Goal: Find contact information: Find contact information

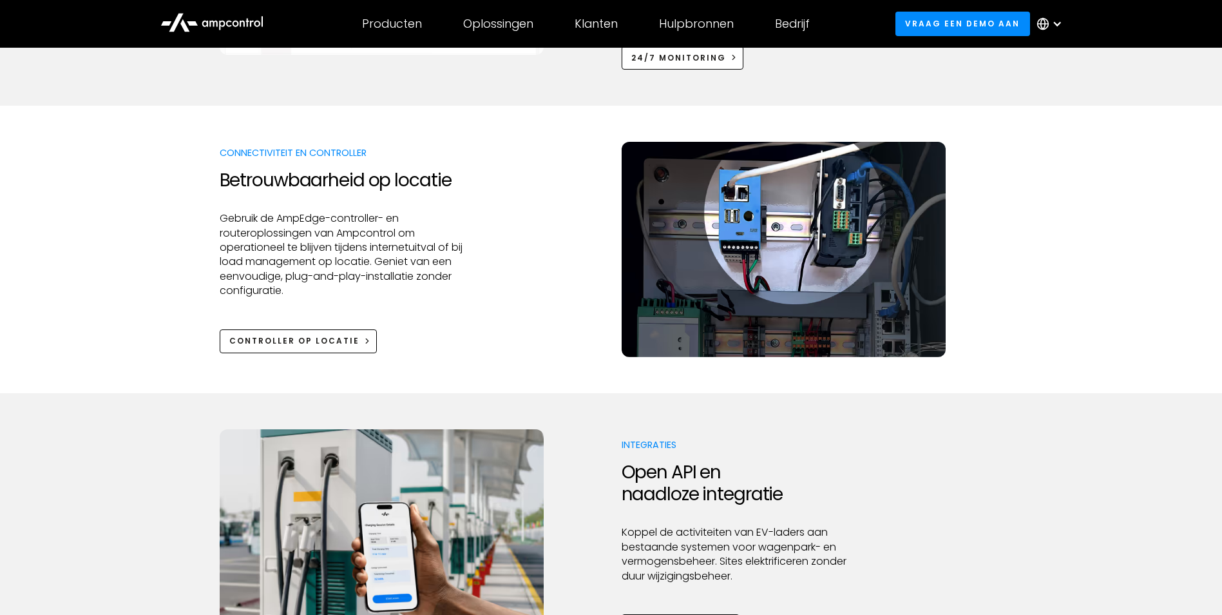
scroll to position [1353, 0]
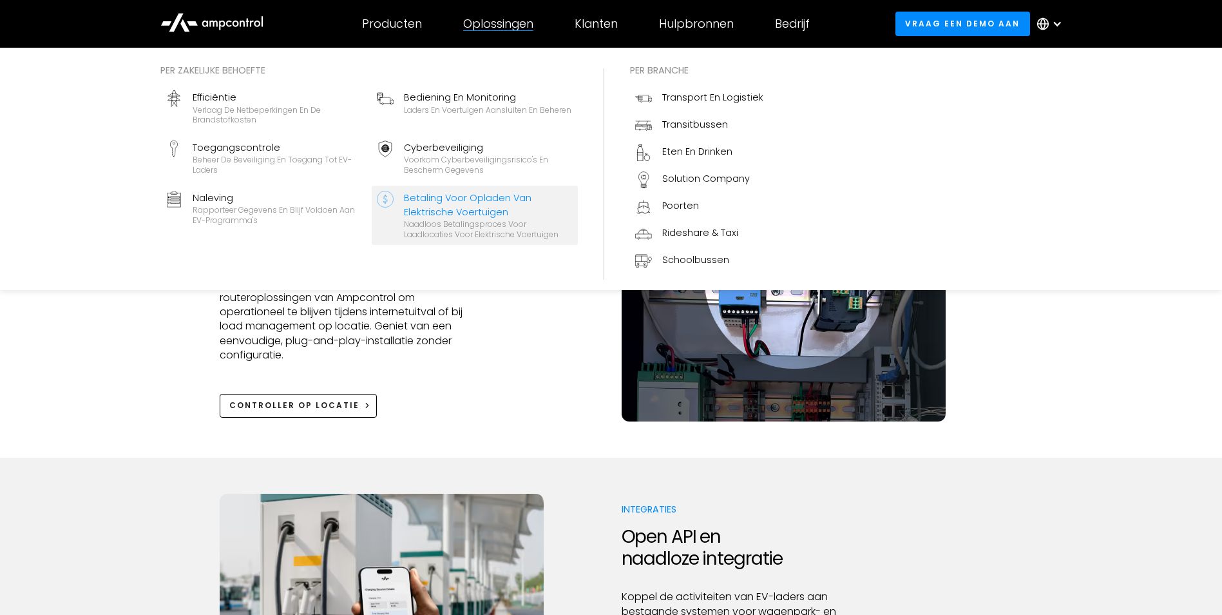
click at [489, 219] on div "Naadloos betalingsproces voor laadlocaties voor elektrische voertuigen" at bounding box center [488, 229] width 169 height 20
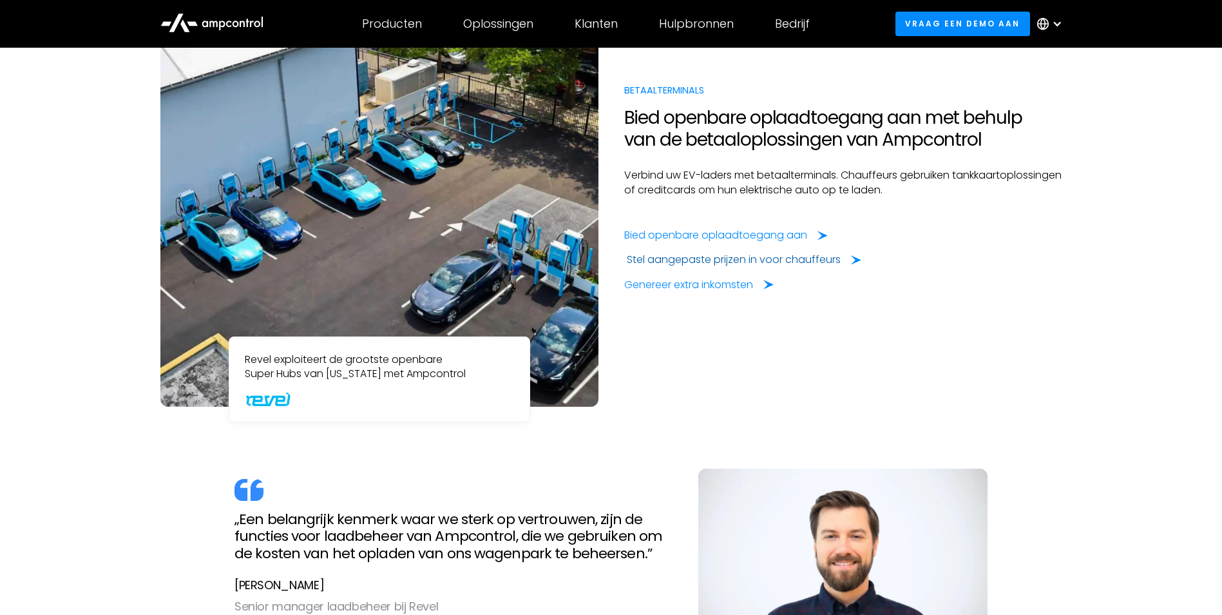
scroll to position [1031, 0]
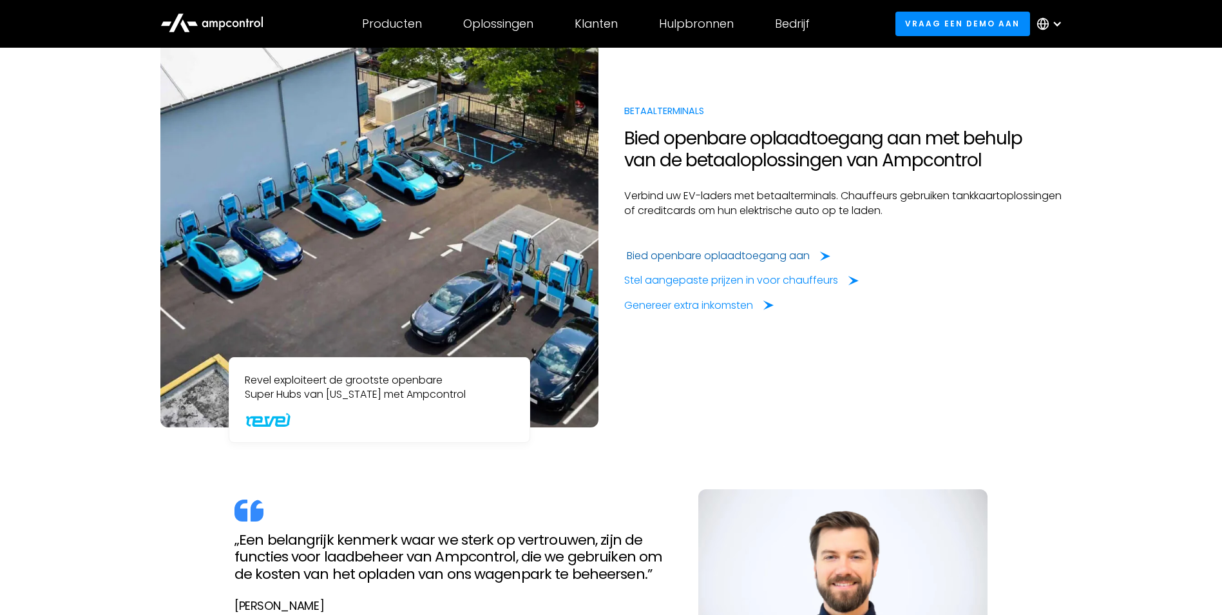
click at [700, 256] on div "Bied openbare oplaadtoegang aan" at bounding box center [718, 256] width 183 height 14
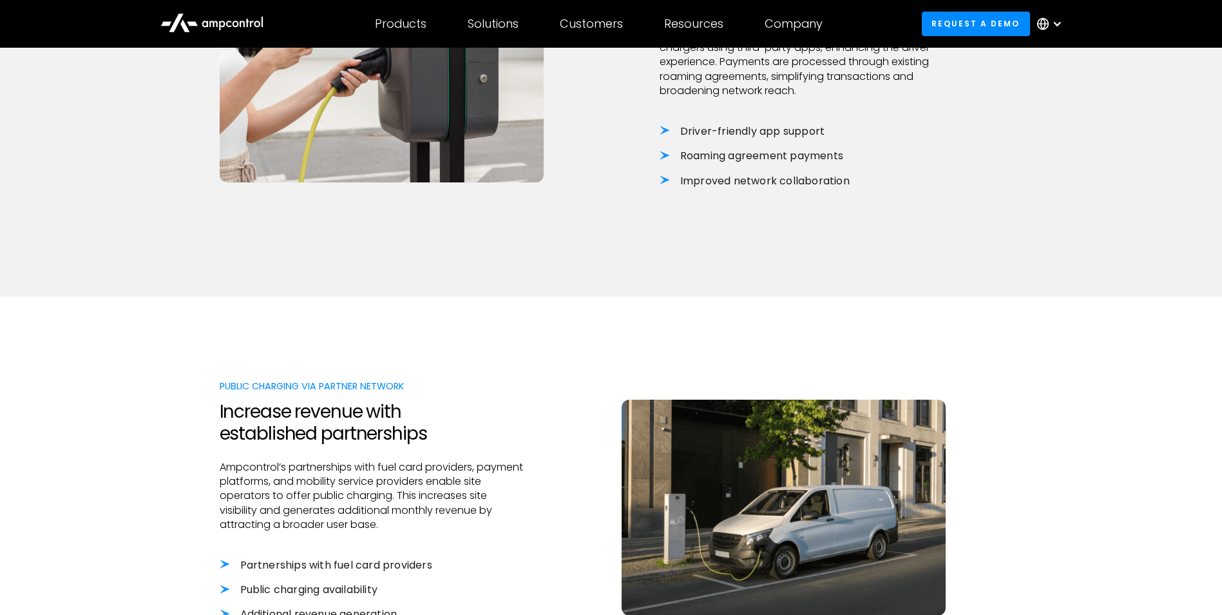
scroll to position [644, 0]
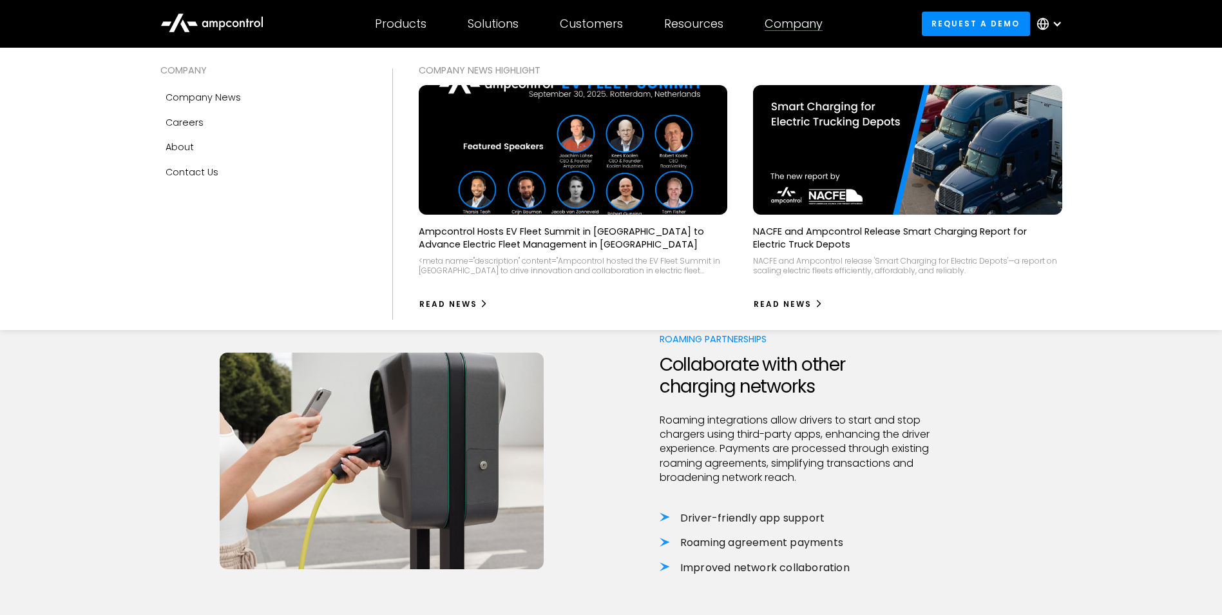
click at [787, 28] on div "Company" at bounding box center [794, 24] width 58 height 14
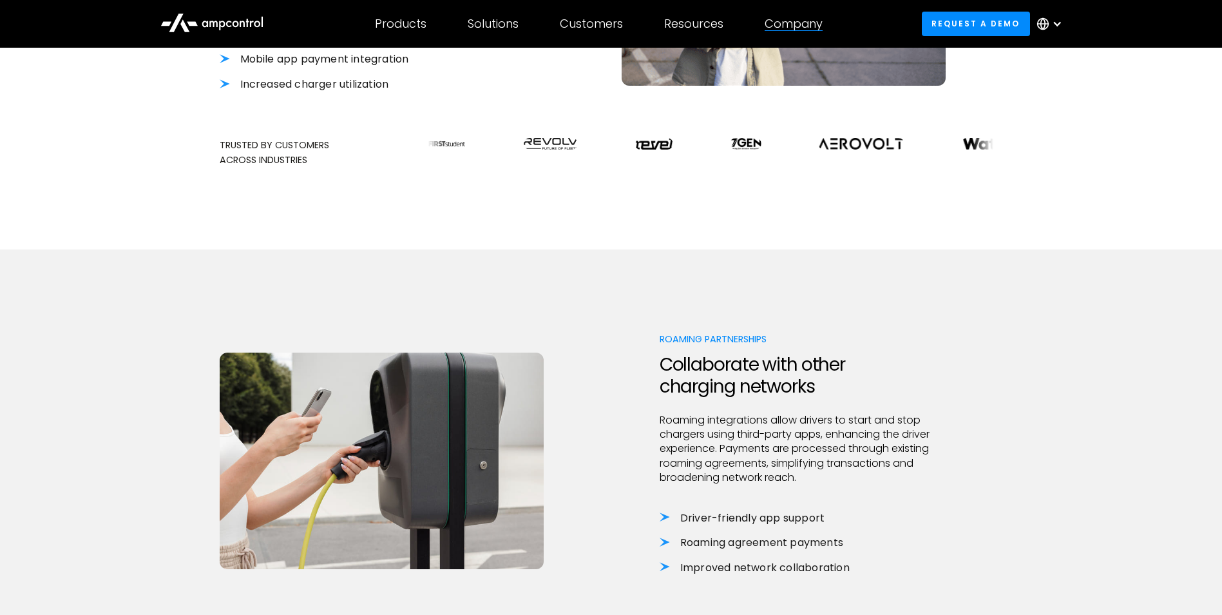
click at [794, 24] on div "Company" at bounding box center [794, 24] width 58 height 14
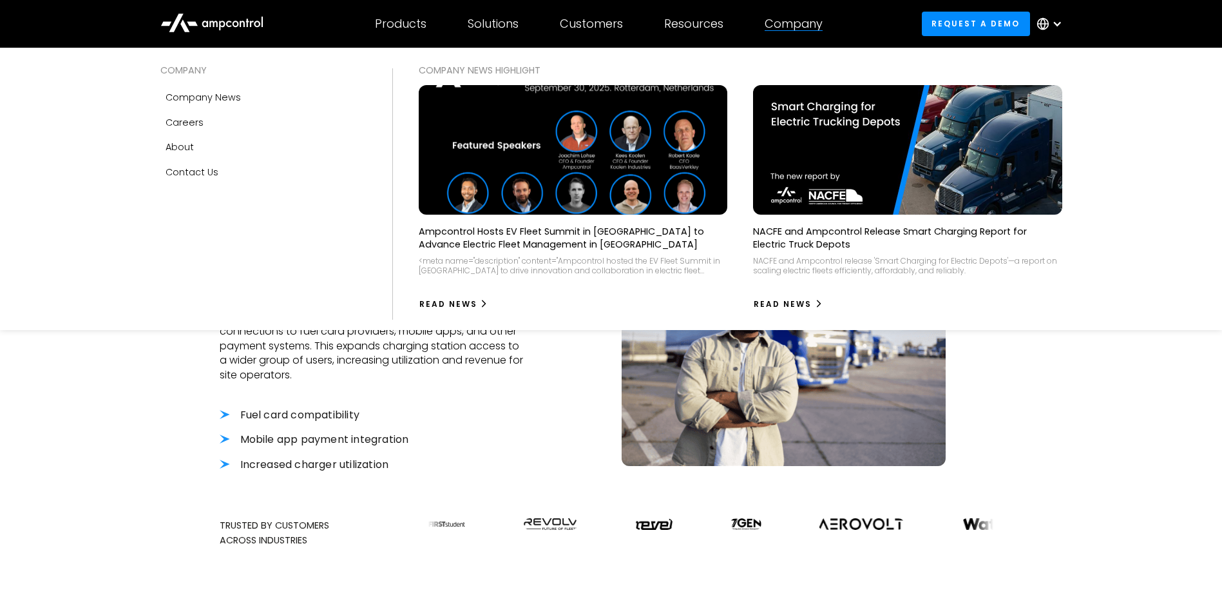
scroll to position [193, 0]
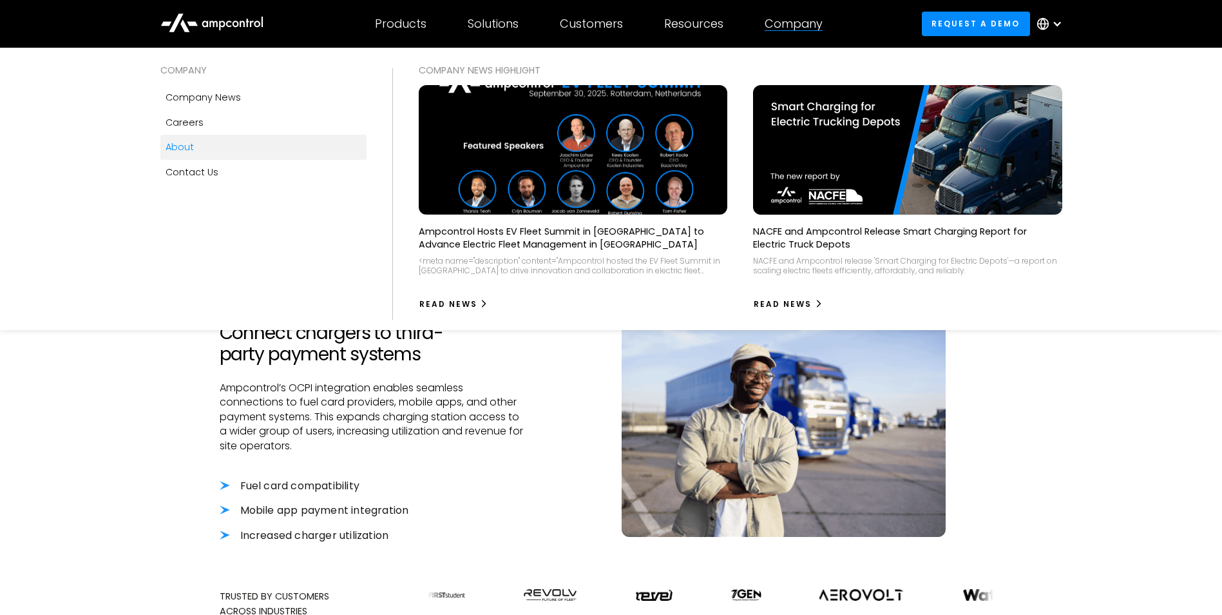
click at [182, 153] on div "About" at bounding box center [180, 147] width 28 height 14
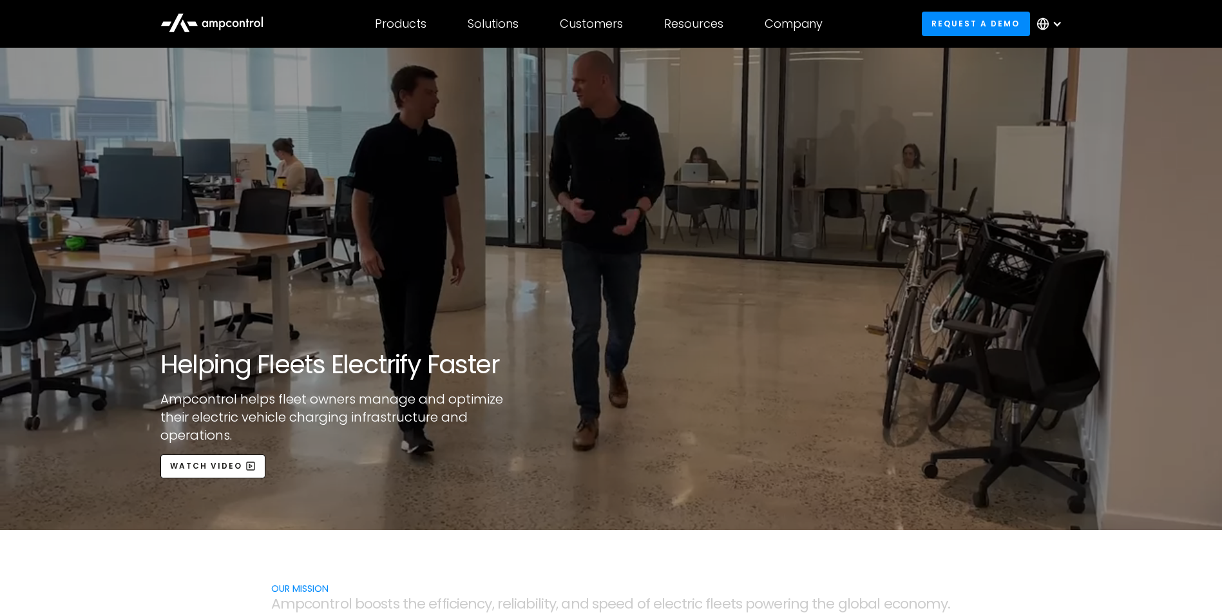
scroll to position [129, 0]
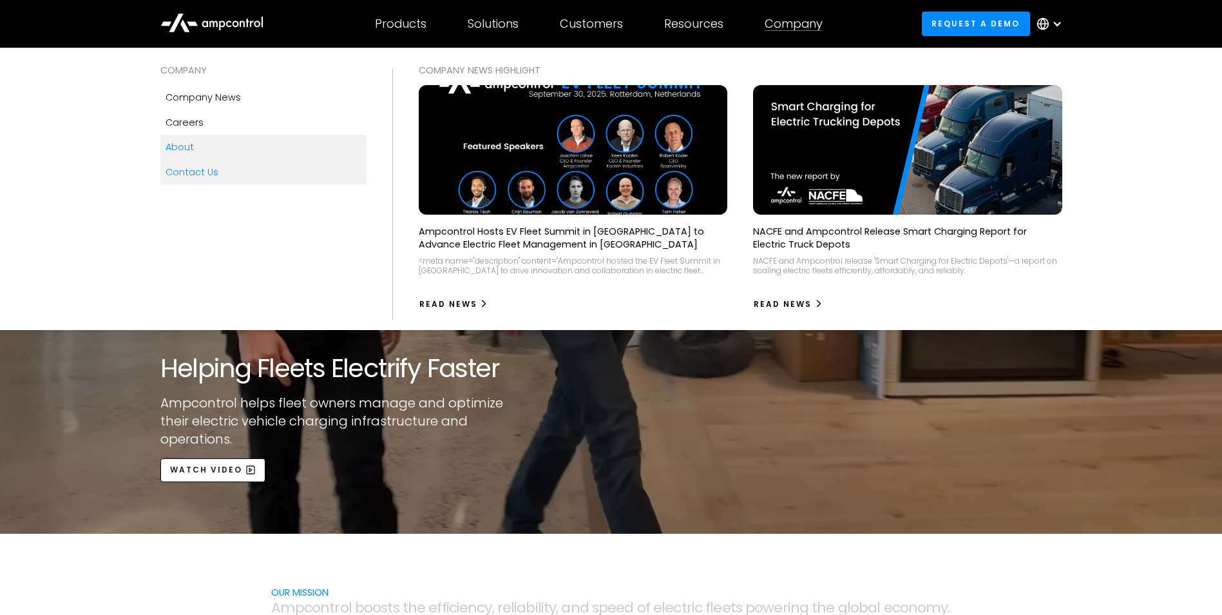
click at [185, 171] on div "Contact Us" at bounding box center [192, 172] width 53 height 14
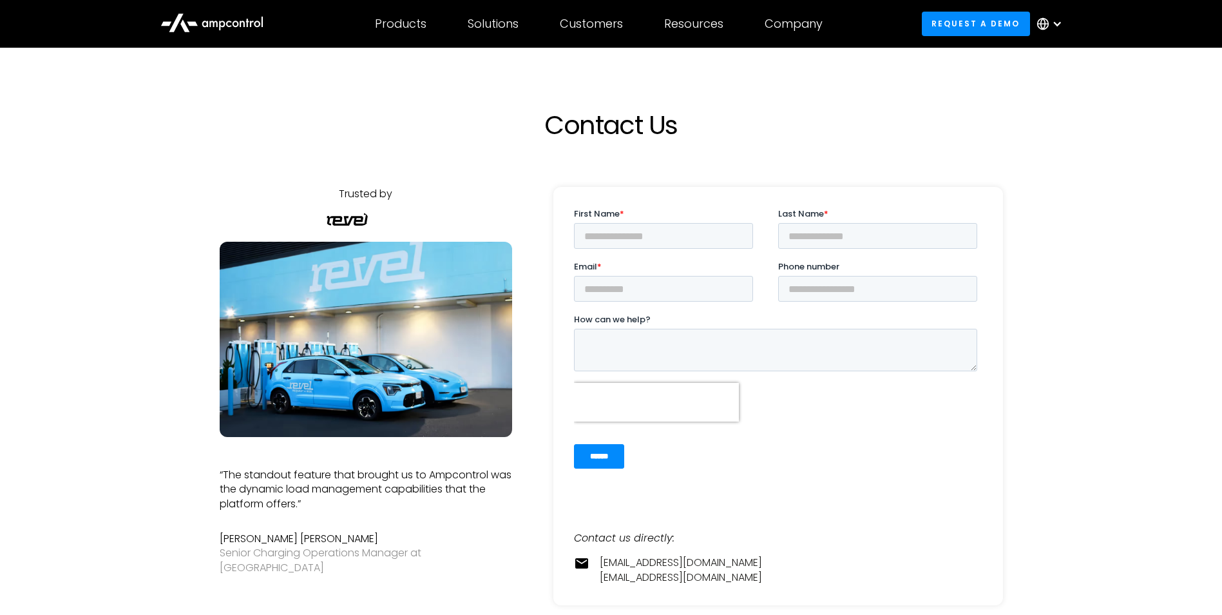
click at [1061, 22] on div at bounding box center [1057, 24] width 10 height 10
click at [1035, 137] on link "Dutch" at bounding box center [1039, 134] width 30 height 15
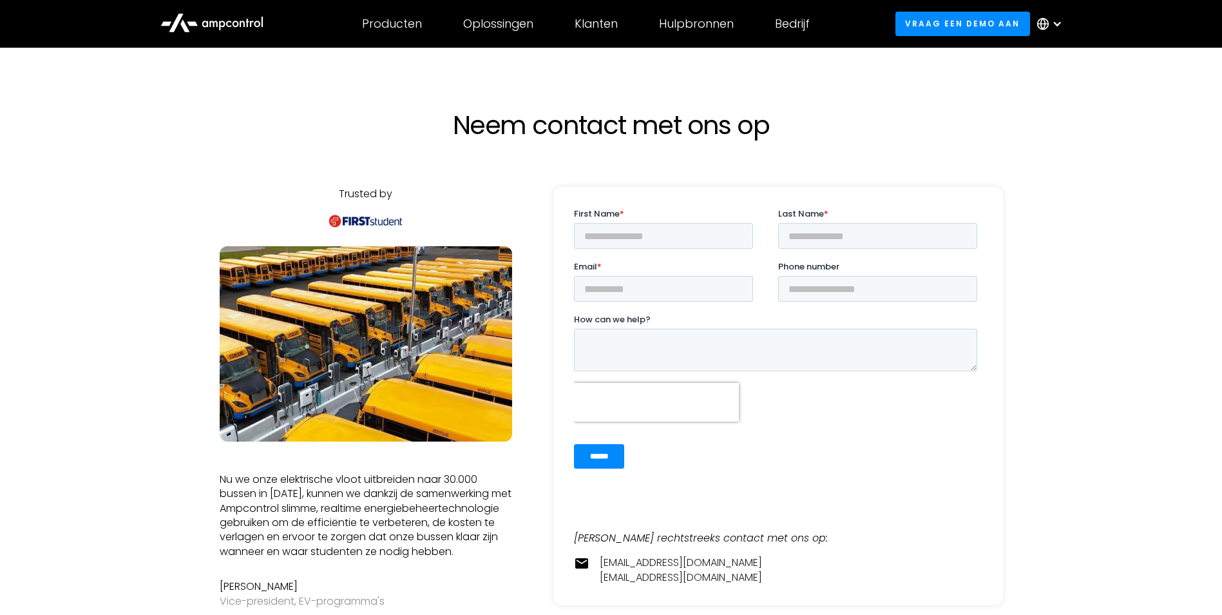
click at [235, 18] on icon at bounding box center [211, 21] width 103 height 31
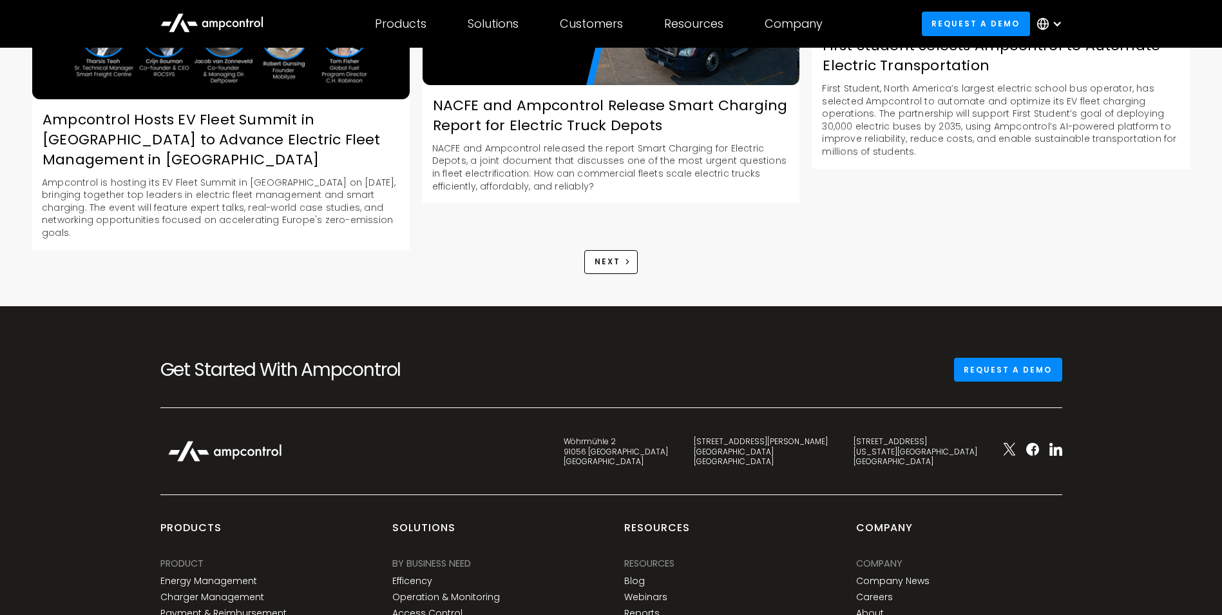
scroll to position [1868, 0]
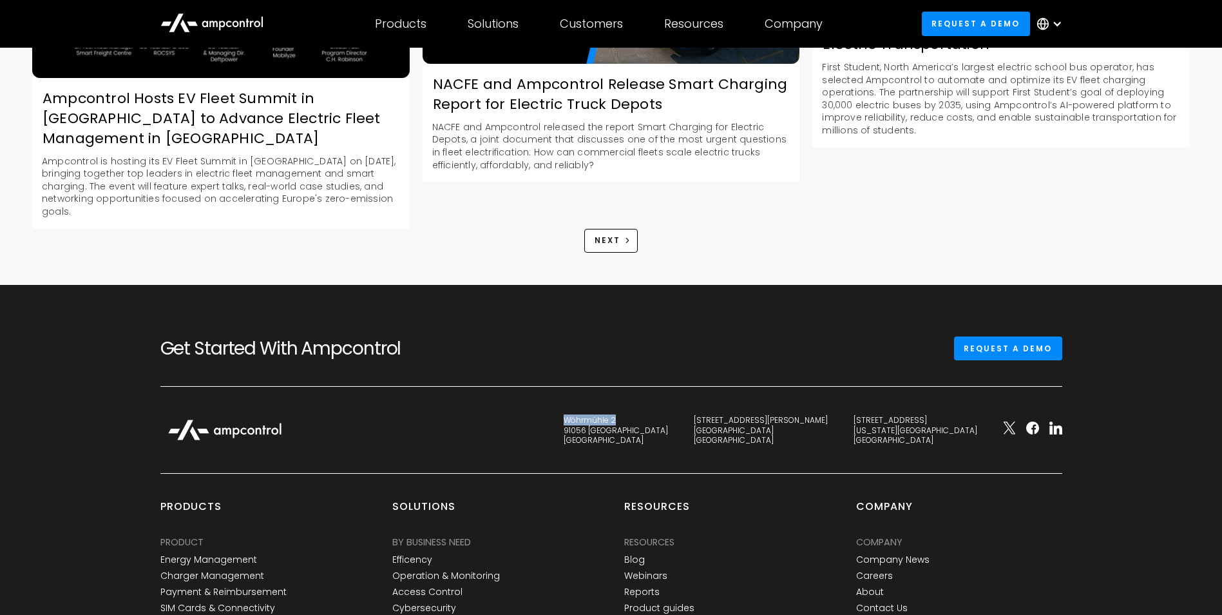
drag, startPoint x: 772, startPoint y: 385, endPoint x: 716, endPoint y: 384, distance: 56.1
click at [681, 415] on div "Wöhrmühle 2 91056 Erlangen Germany" at bounding box center [616, 430] width 130 height 30
drag, startPoint x: 716, startPoint y: 384, endPoint x: 740, endPoint y: 387, distance: 24.6
copy div "Wöhrmühle 2"
click at [219, 22] on icon at bounding box center [222, 26] width 6 height 10
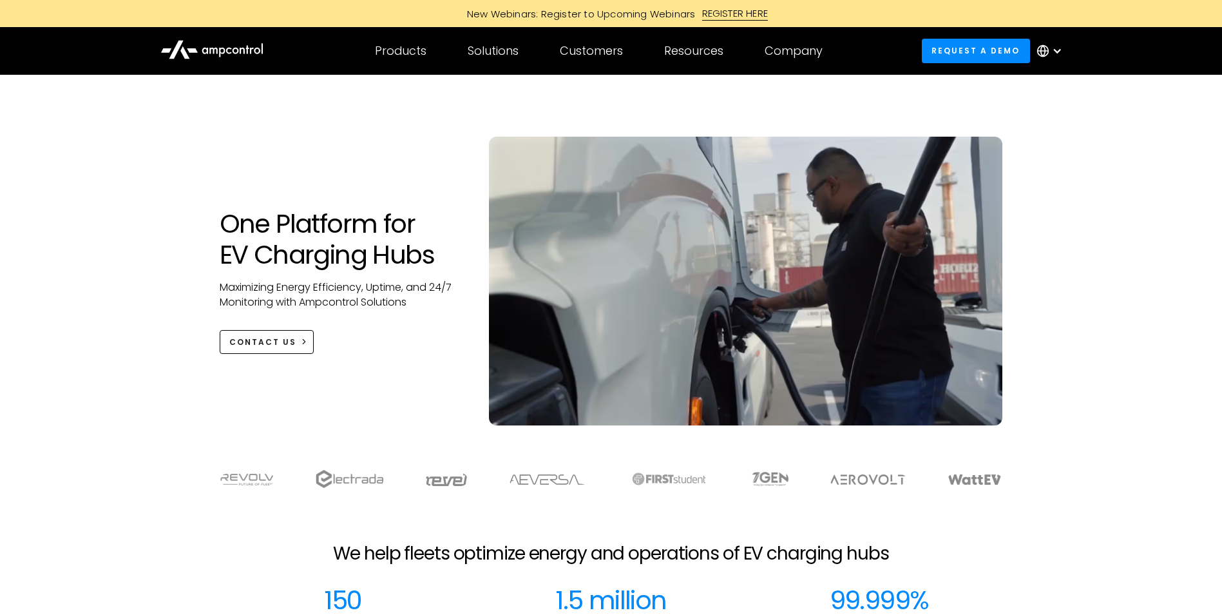
click at [198, 50] on icon at bounding box center [211, 49] width 103 height 30
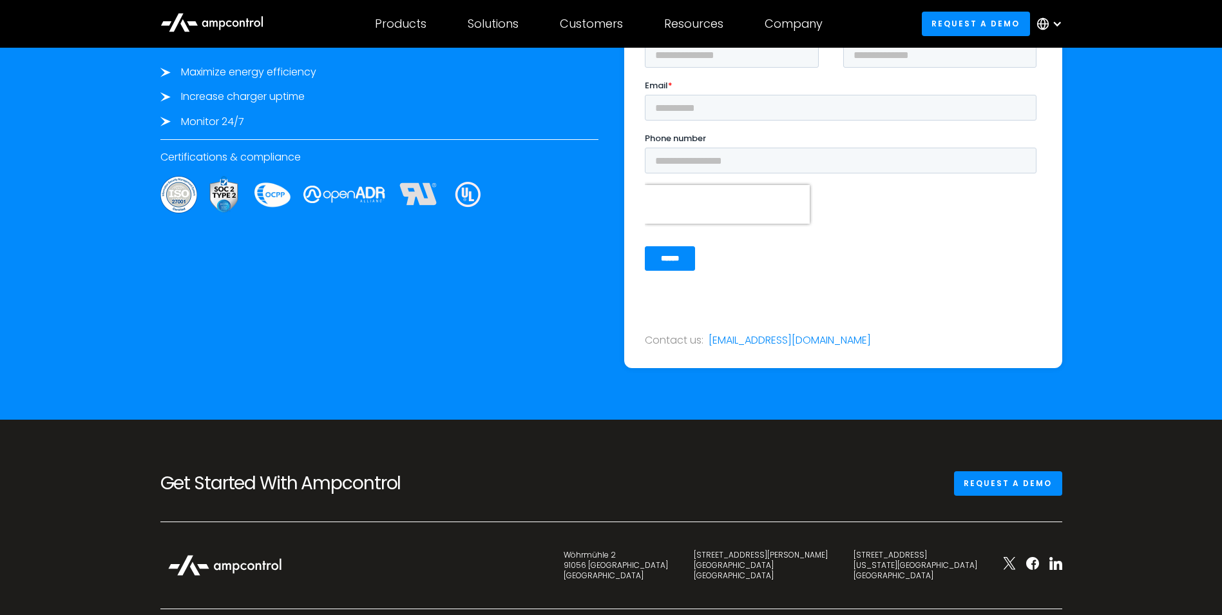
scroll to position [4381, 0]
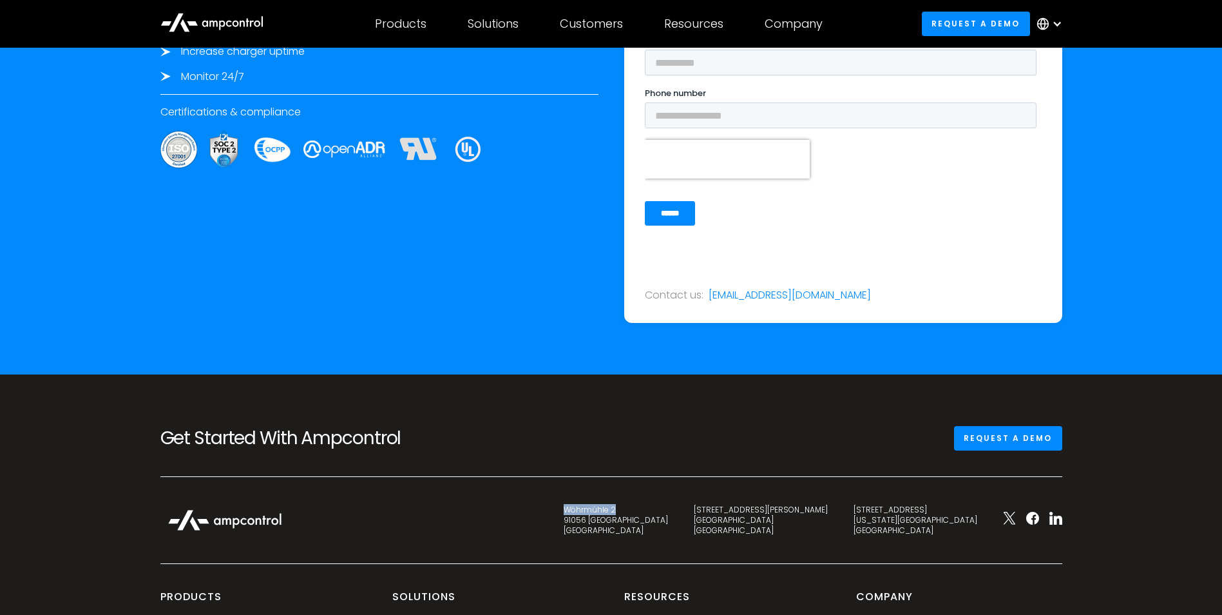
drag, startPoint x: 772, startPoint y: 508, endPoint x: 709, endPoint y: 512, distance: 63.3
click at [681, 512] on div "[STREET_ADDRESS]" at bounding box center [616, 519] width 130 height 30
drag, startPoint x: 709, startPoint y: 512, endPoint x: 772, endPoint y: 520, distance: 63.7
click at [668, 520] on div "[STREET_ADDRESS]" at bounding box center [616, 519] width 104 height 30
drag, startPoint x: 774, startPoint y: 519, endPoint x: 733, endPoint y: 512, distance: 42.6
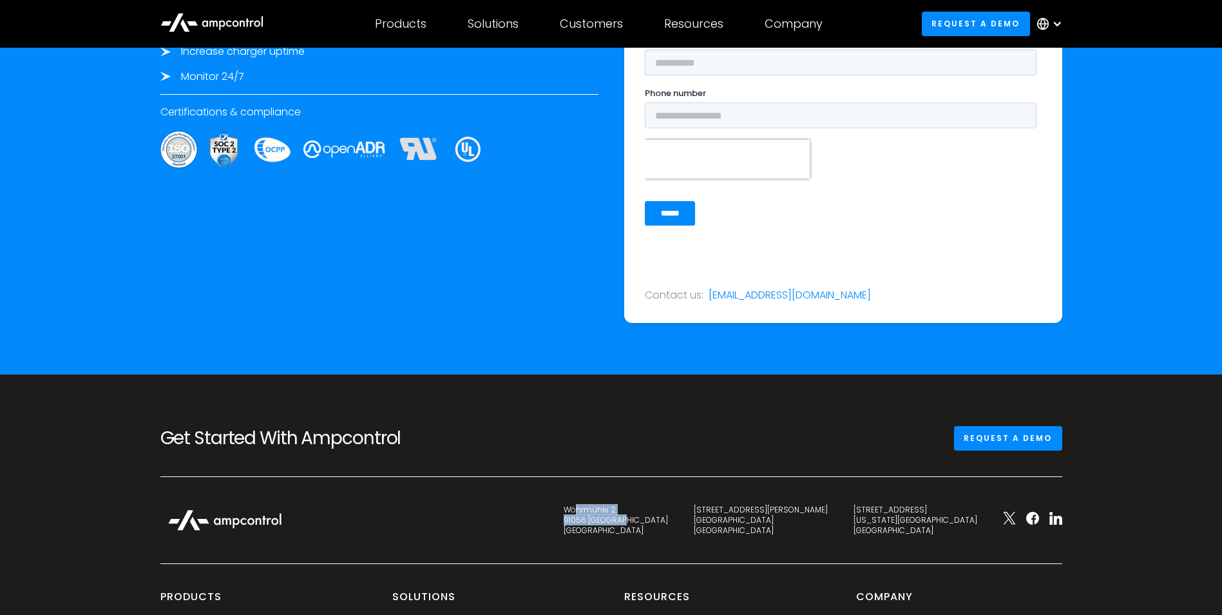
click at [668, 512] on div "[STREET_ADDRESS]" at bounding box center [616, 519] width 104 height 30
drag, startPoint x: 733, startPoint y: 512, endPoint x: 721, endPoint y: 509, distance: 11.9
click at [668, 509] on div "[STREET_ADDRESS]" at bounding box center [616, 519] width 104 height 30
drag, startPoint x: 721, startPoint y: 509, endPoint x: 728, endPoint y: 510, distance: 7.2
copy div "[STREET_ADDRESS]"
